Goal: Communication & Community: Answer question/provide support

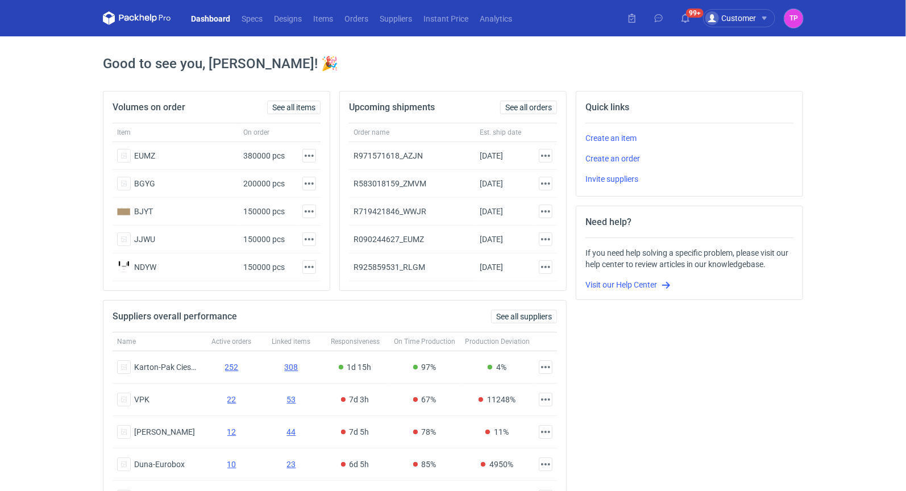
click at [227, 22] on link "Dashboard" at bounding box center [210, 18] width 51 height 14
click at [339, 14] on link "Items" at bounding box center [322, 18] width 31 height 14
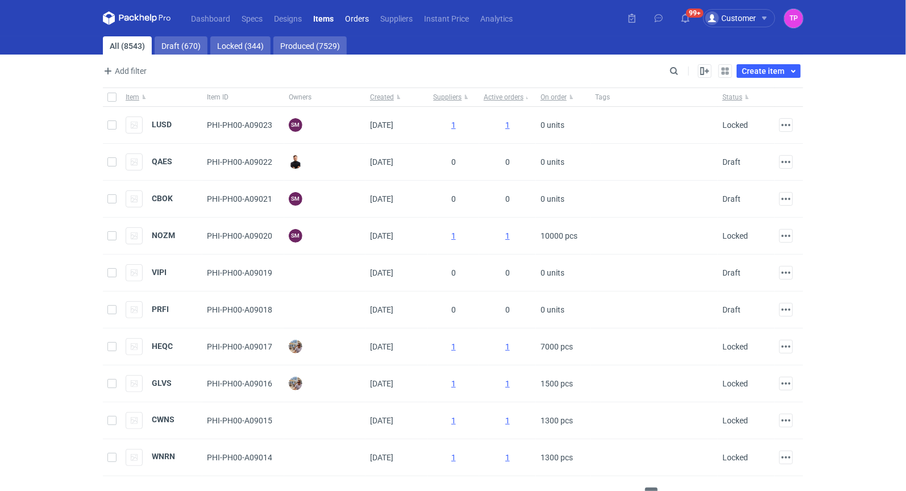
click at [354, 15] on link "Orders" at bounding box center [356, 18] width 35 height 14
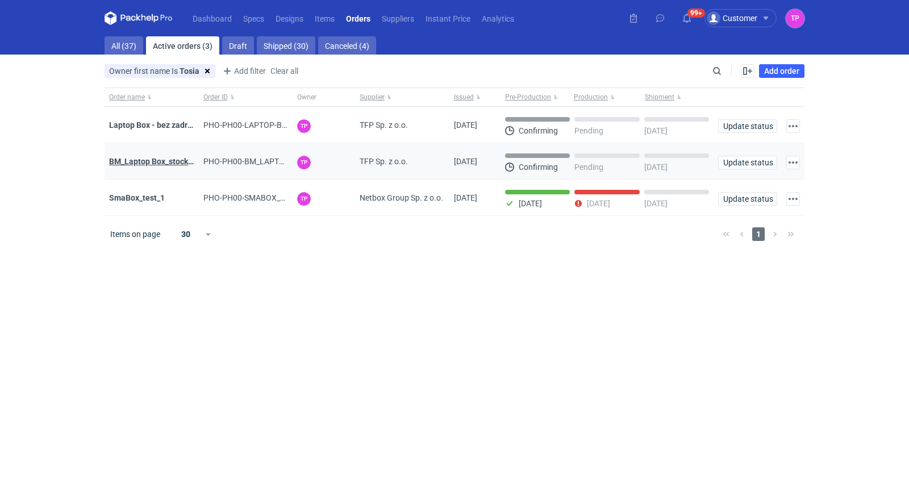
click at [163, 157] on strong "BM_Laptop Box_stock_05" at bounding box center [154, 161] width 91 height 9
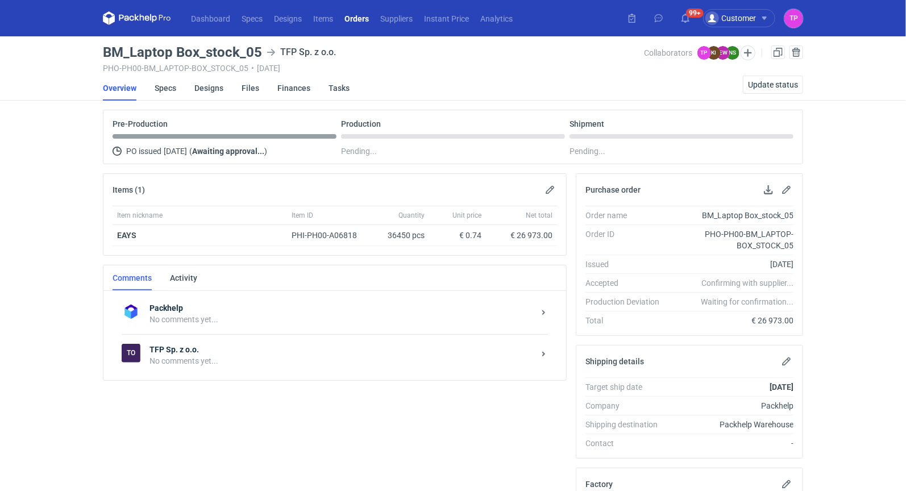
click at [215, 357] on div "No comments yet..." at bounding box center [341, 360] width 385 height 11
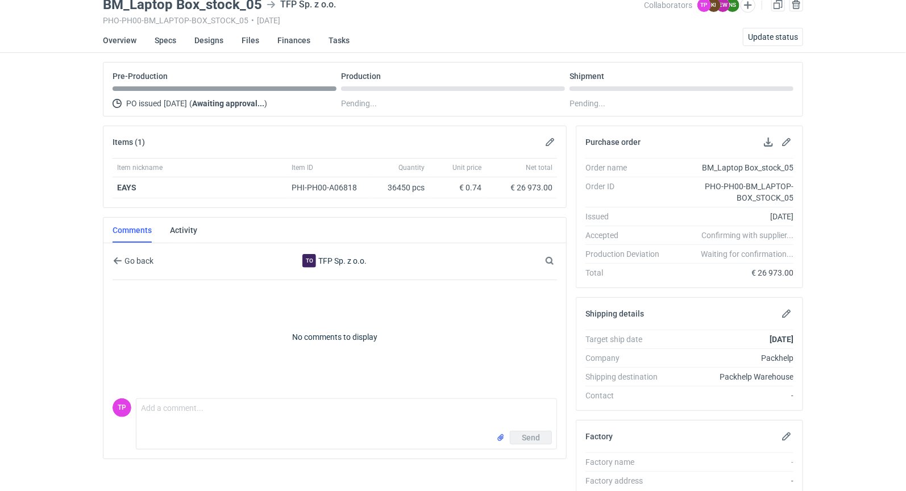
scroll to position [59, 0]
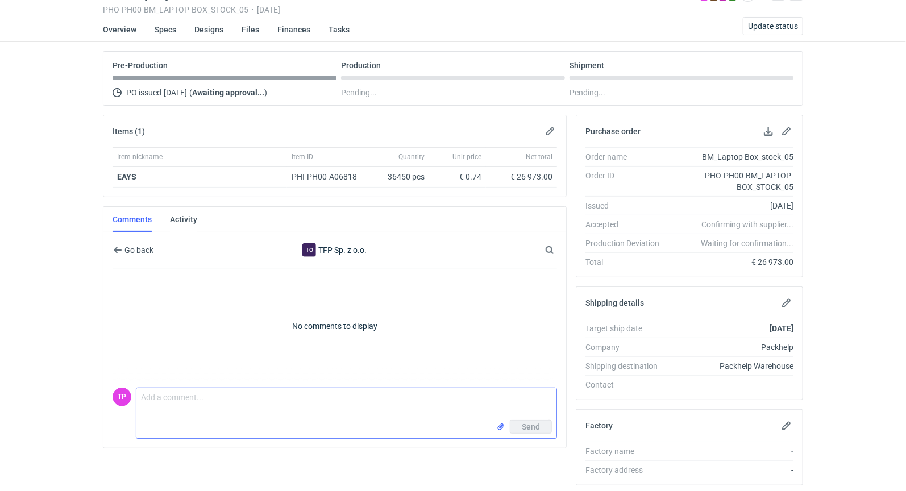
click at [306, 406] on textarea "Comment message" at bounding box center [346, 404] width 420 height 32
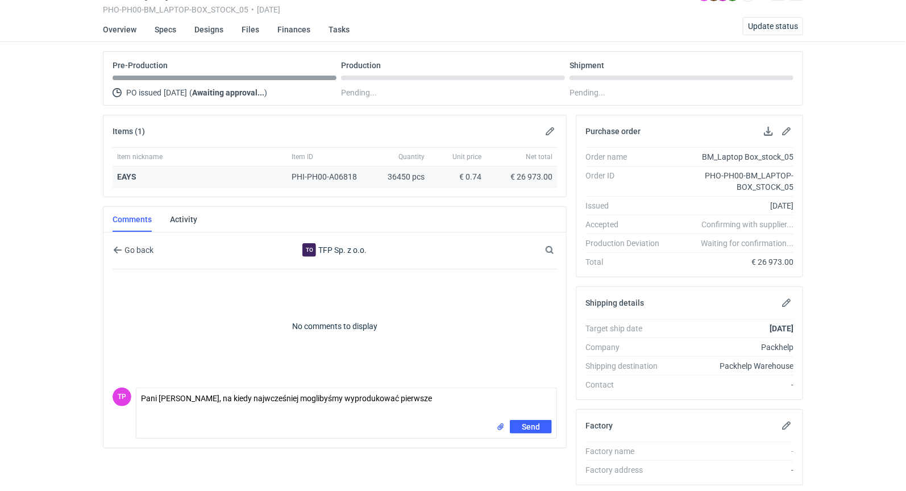
click at [401, 178] on div "36450 pcs" at bounding box center [400, 176] width 57 height 21
copy div "36450"
click at [385, 390] on textarea "Pani [PERSON_NAME], na kiedy najwcześniej moglibyśmy wyprodukować pierwsze" at bounding box center [346, 404] width 420 height 32
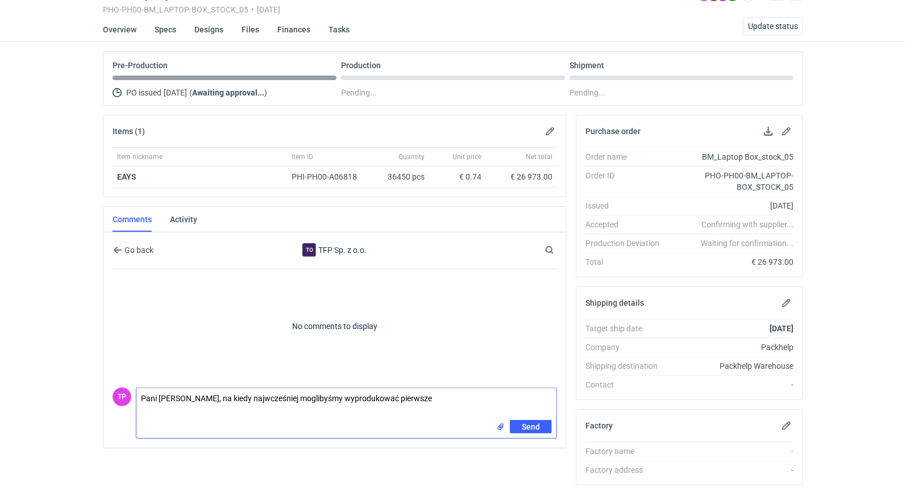
click at [405, 390] on textarea "Pani [PERSON_NAME], na kiedy najwcześniej moglibyśmy wyprodukować pierwsze" at bounding box center [346, 404] width 420 height 32
click at [408, 170] on div "36450 pcs" at bounding box center [400, 176] width 57 height 21
click at [401, 174] on div "36450 pcs" at bounding box center [400, 176] width 57 height 21
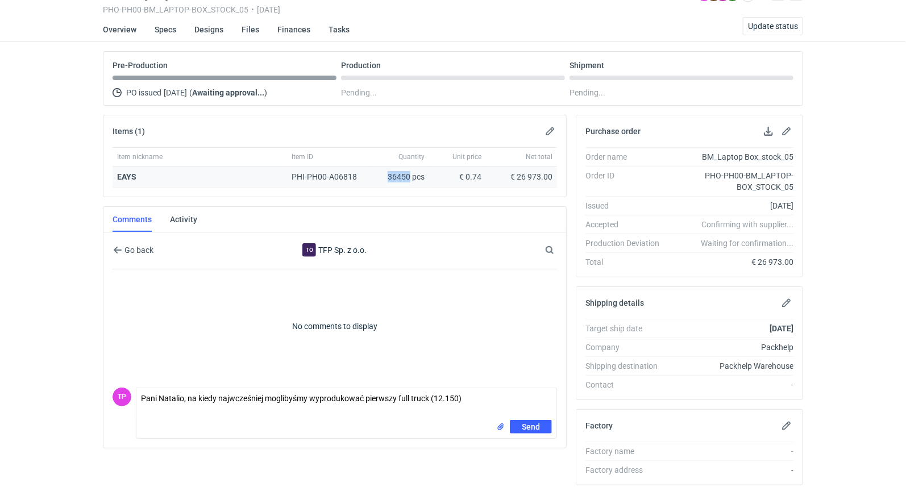
copy div "36450"
click at [472, 398] on textarea "Pani Natalio, na kiedy najwcześniej moglibyśmy wyprodukować pierwszy full truck…" at bounding box center [346, 404] width 420 height 32
click at [447, 394] on textarea "Pani Natalio, na kiedy najwcześniej moglibyśmy wyprodukować pierwszy full truck…" at bounding box center [346, 404] width 420 height 32
click at [457, 393] on textarea "Pani Natalio, na kiedy najwcześniej moglibyśmy wyprodukować pierwszy full truck…" at bounding box center [346, 404] width 420 height 32
click at [514, 391] on textarea "Pani Natalio, na kiedy najwcześniej moglibyśmy wyprodukować pierwszy full truck…" at bounding box center [346, 404] width 420 height 32
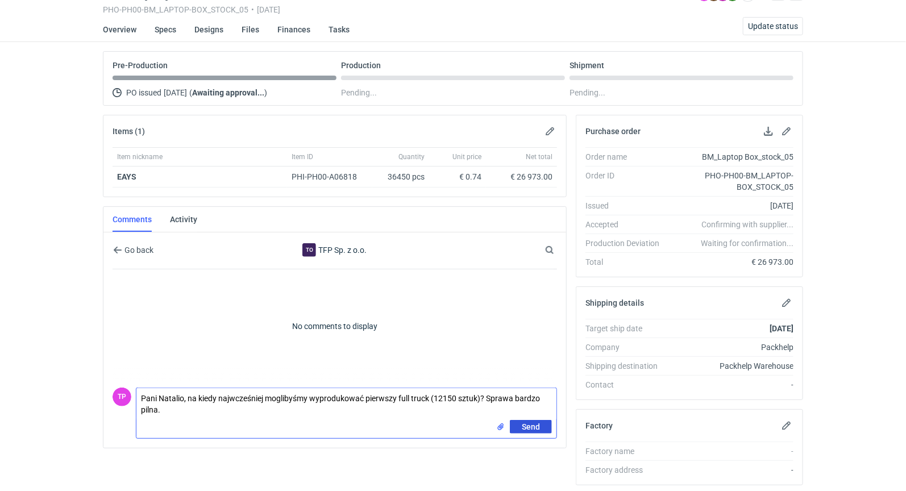
type textarea "Pani Natalio, na kiedy najwcześniej moglibyśmy wyprodukować pierwszy full truck…"
click at [533, 426] on span "Send" at bounding box center [531, 427] width 18 height 8
